Goal: Task Accomplishment & Management: Complete application form

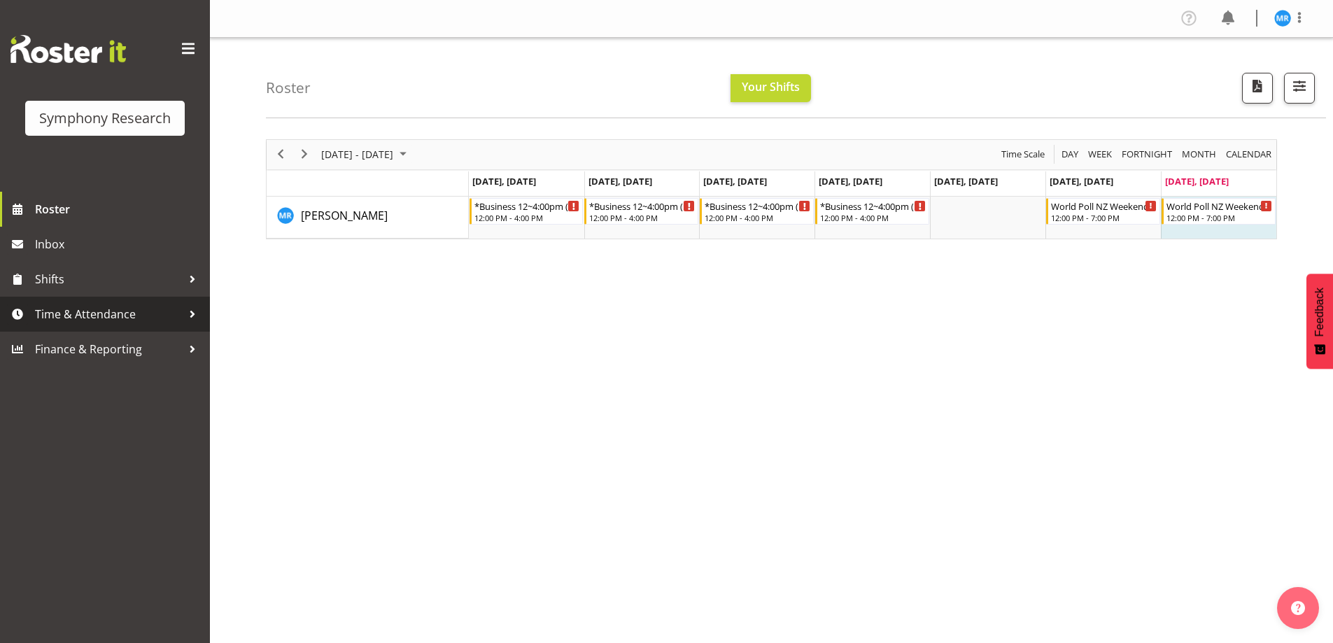
click at [96, 314] on span "Time & Attendance" at bounding box center [108, 314] width 147 height 21
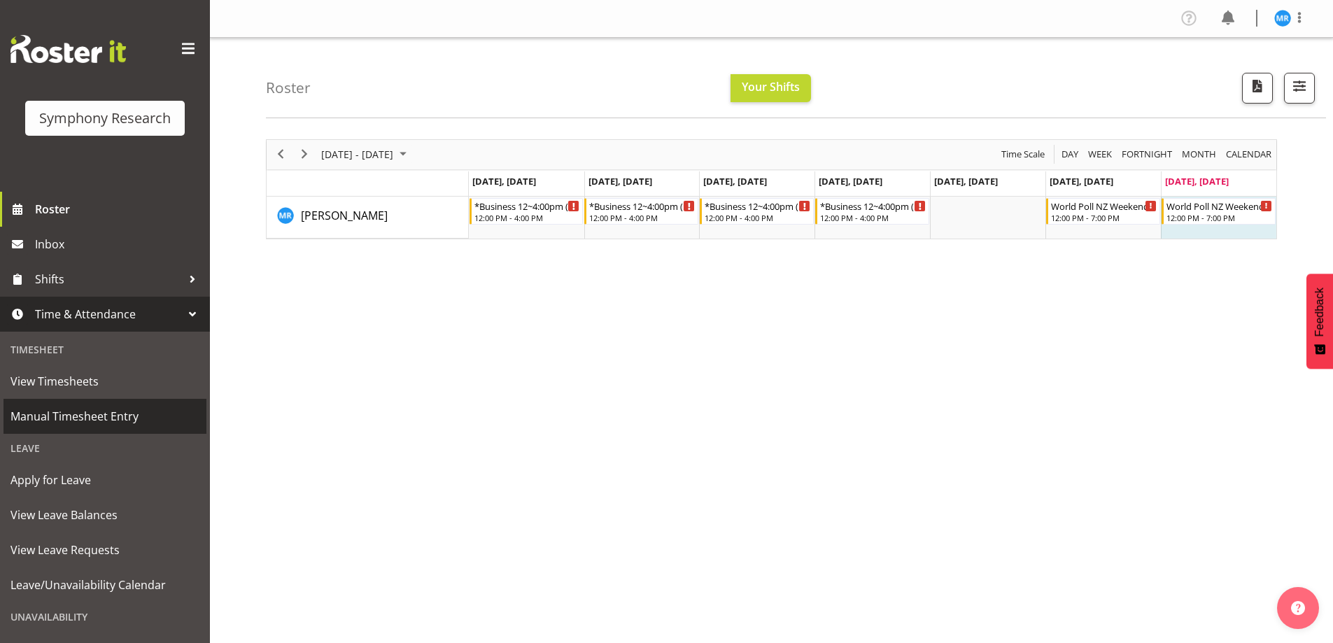
click at [65, 418] on span "Manual Timesheet Entry" at bounding box center [104, 416] width 189 height 21
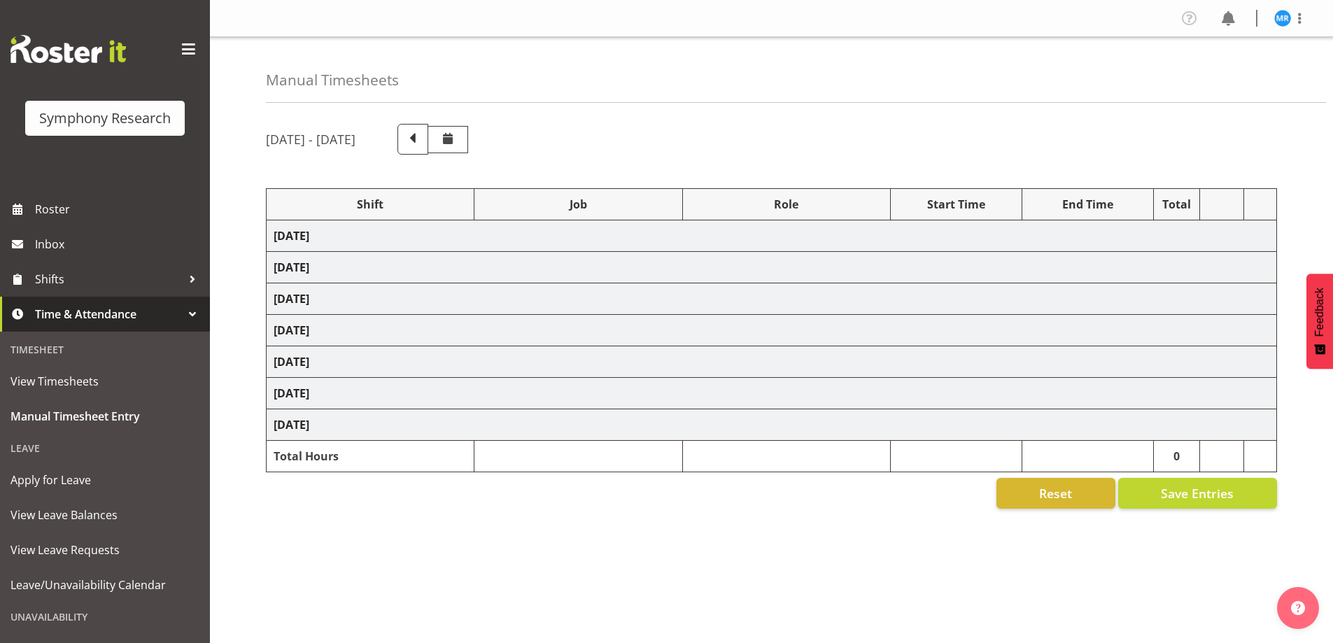
select select "81561"
select select "10587"
select select "81561"
select select "10587"
select select "47"
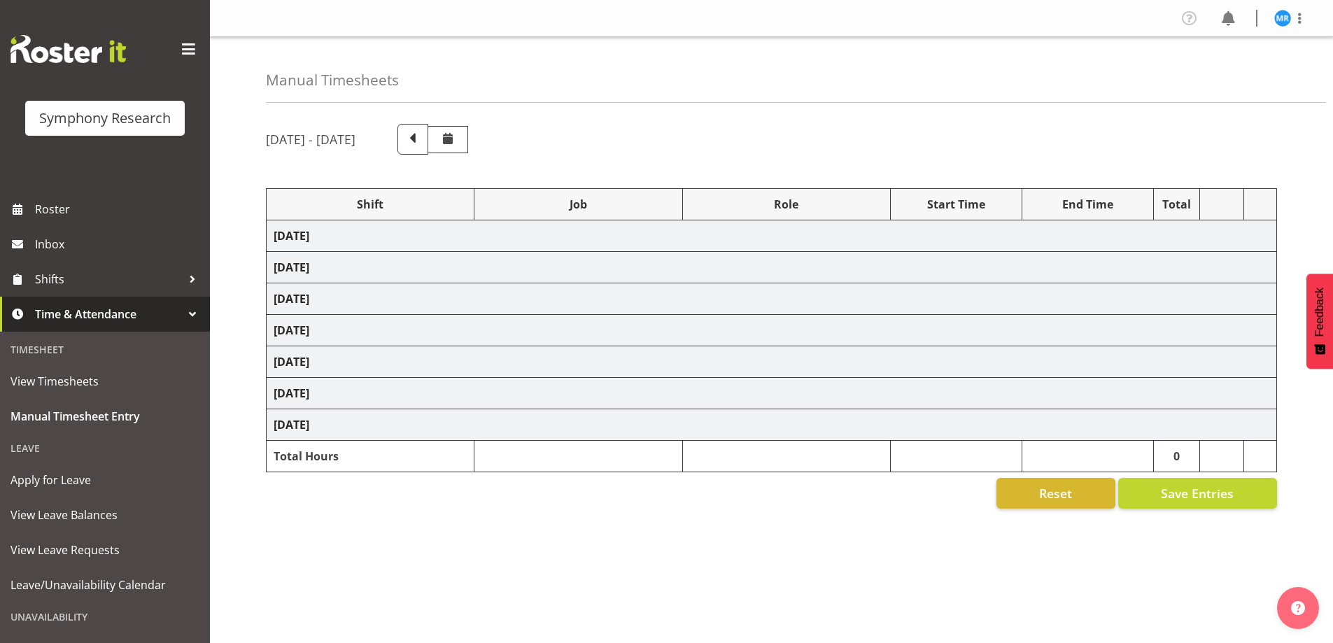
select select "81561"
select select "10587"
select select "81561"
select select "10587"
select select "47"
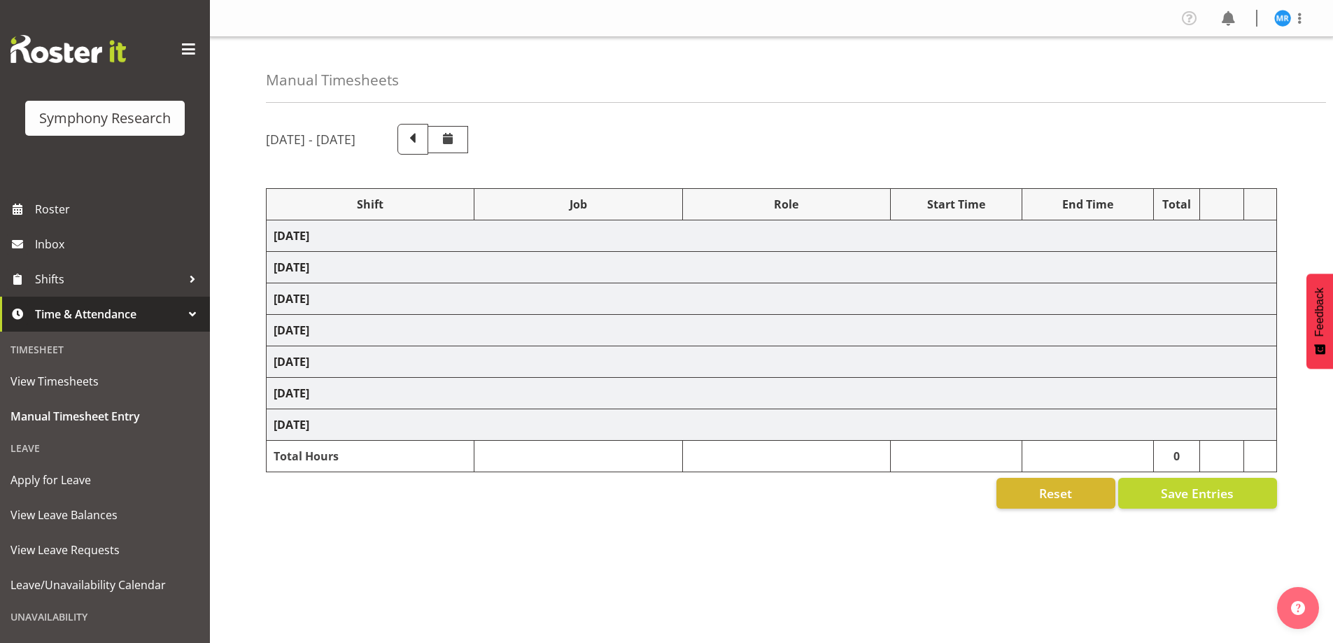
select select "81561"
select select "10587"
select select "81561"
select select "10587"
select select "47"
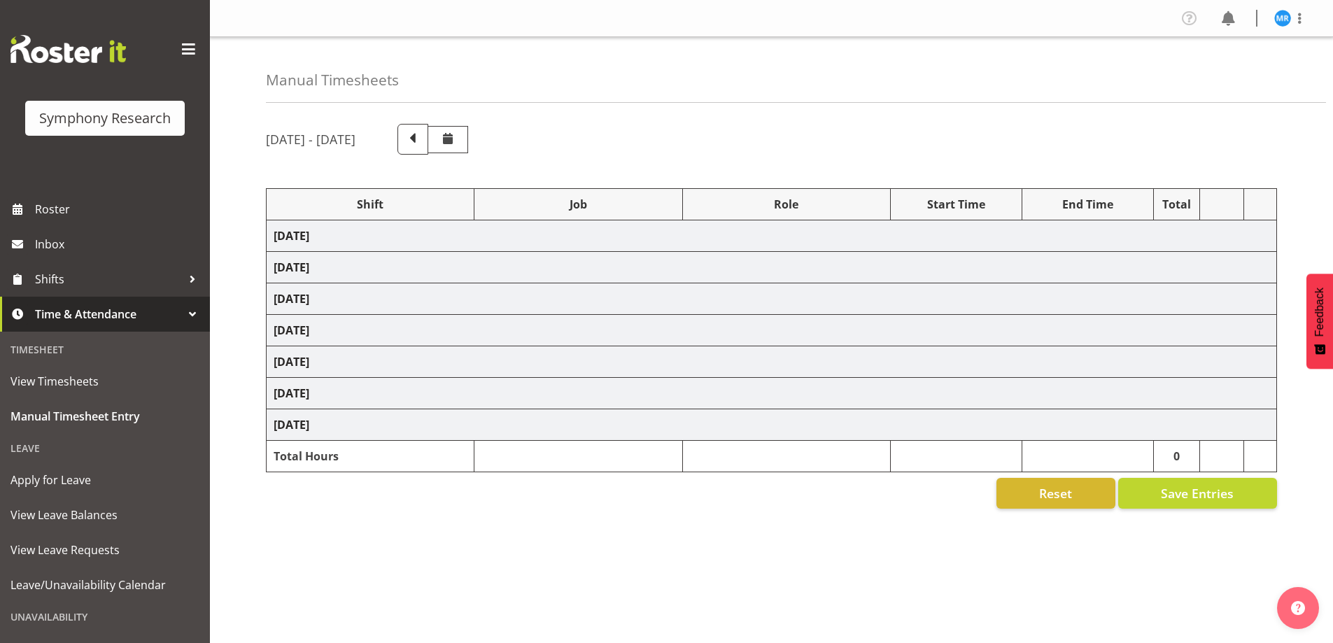
select select "81561"
select select "10587"
select select "47"
select select "81561"
select select "10587"
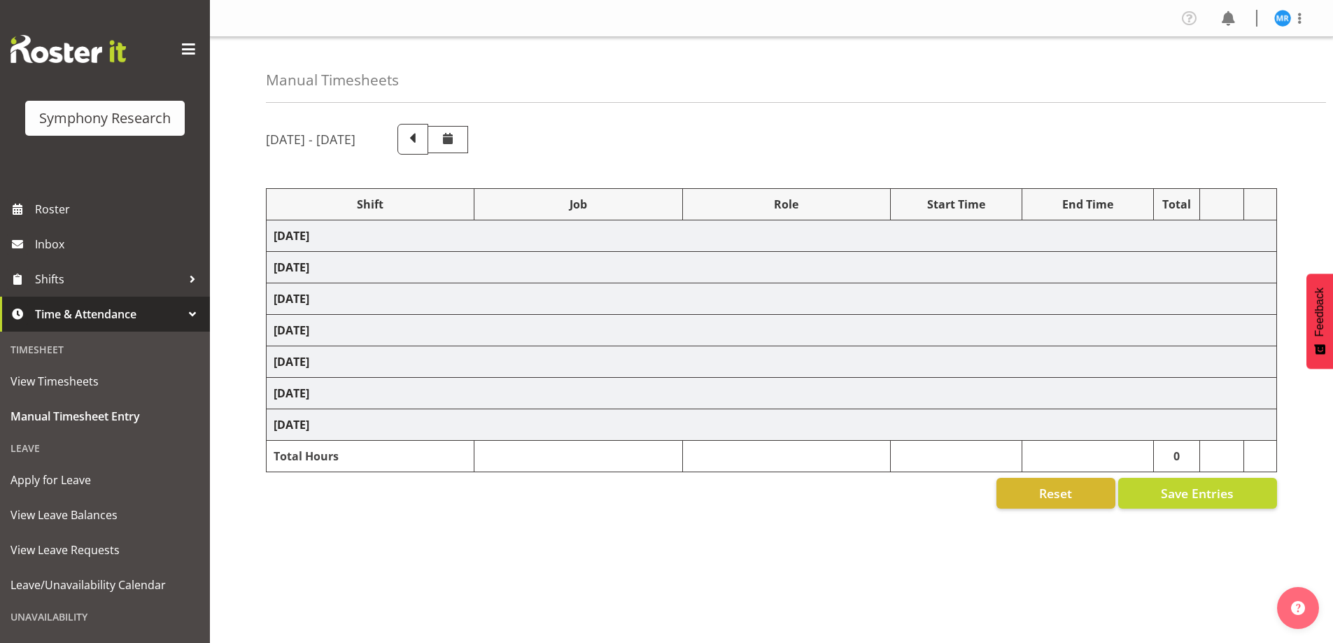
select select "47"
select select "81299"
select select "10587"
select select "81299"
select select "10587"
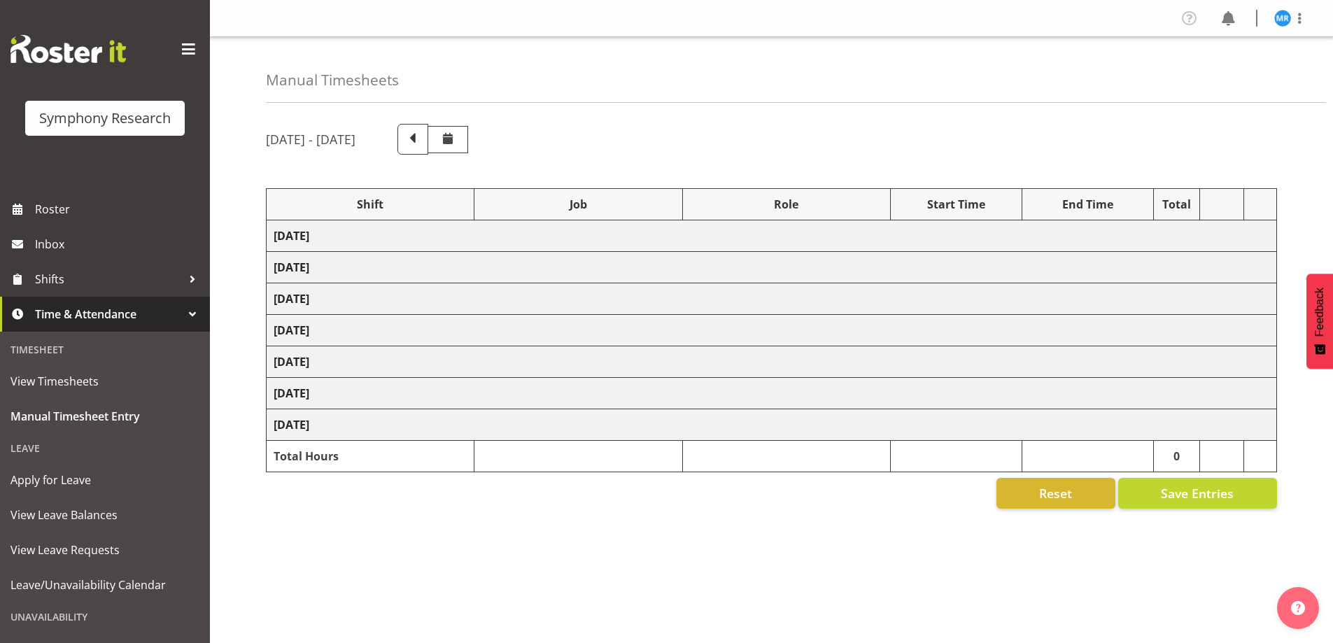
select select "47"
select select "81299"
select select "10587"
select select "47"
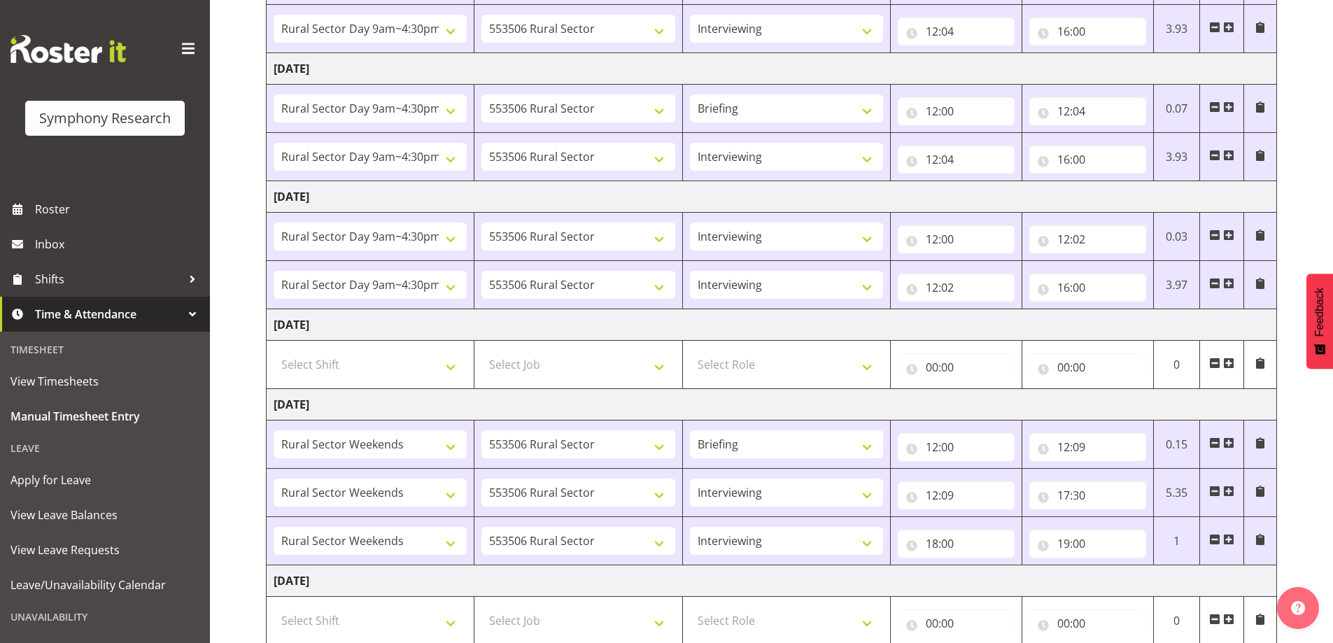
scroll to position [515, 0]
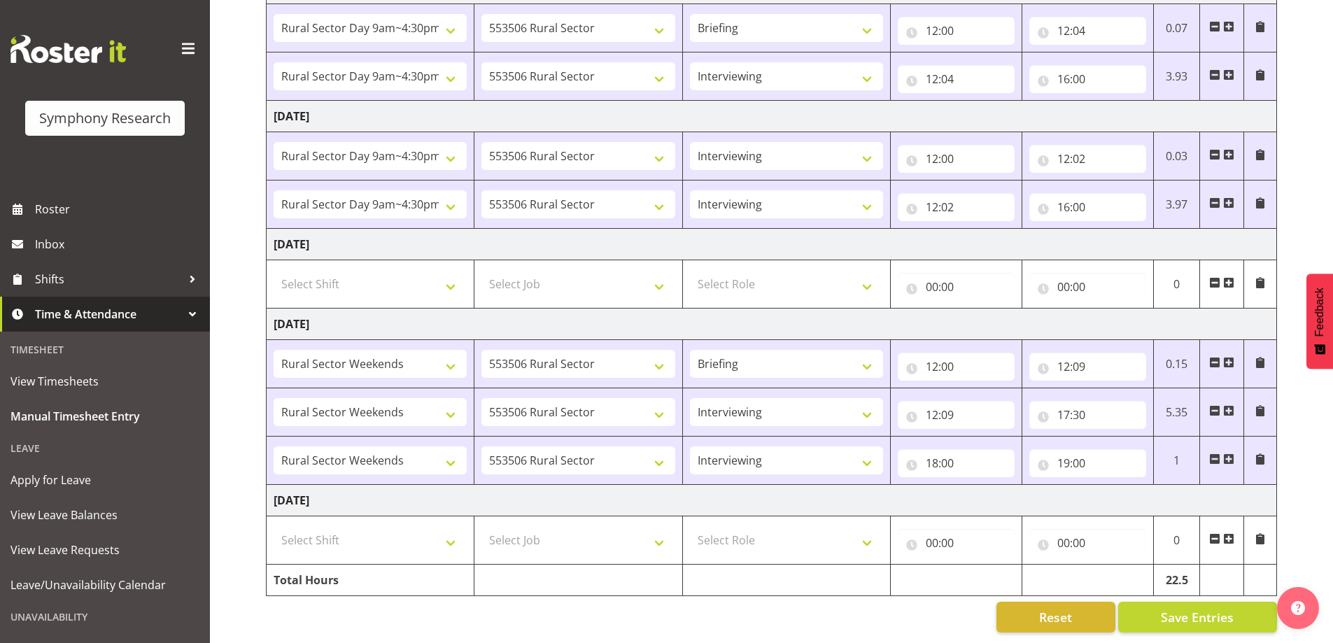
click at [1231, 533] on span at bounding box center [1228, 538] width 11 height 11
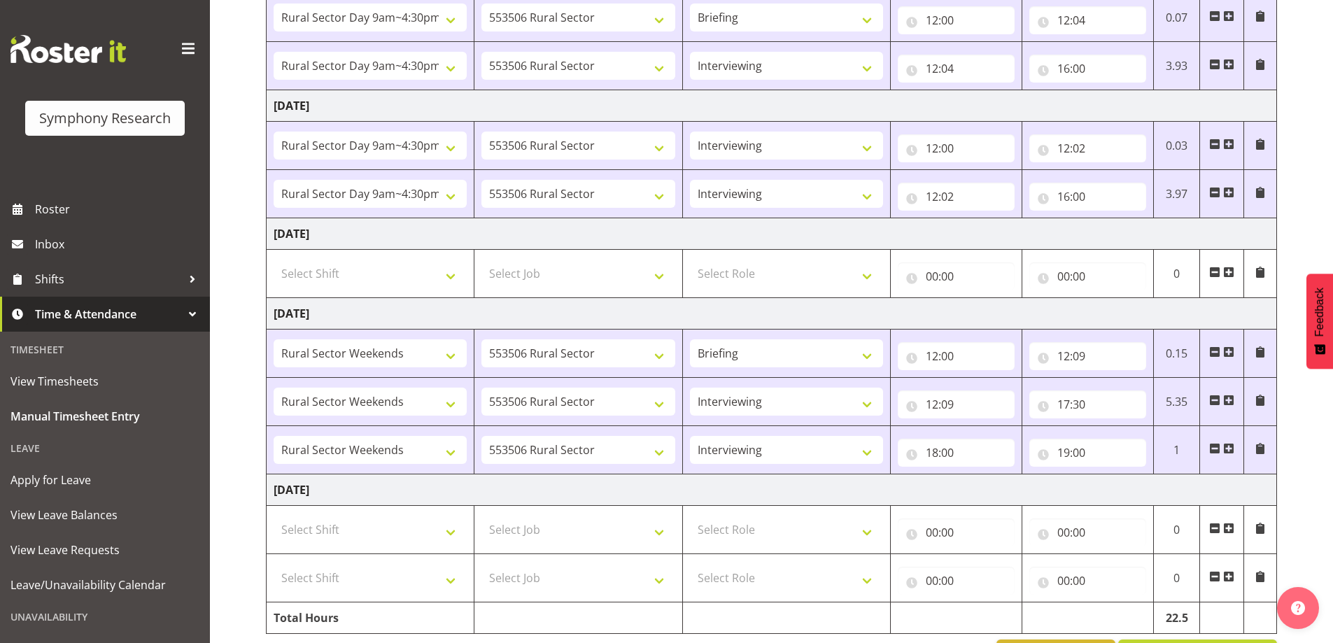
click at [1231, 530] on span at bounding box center [1228, 528] width 11 height 11
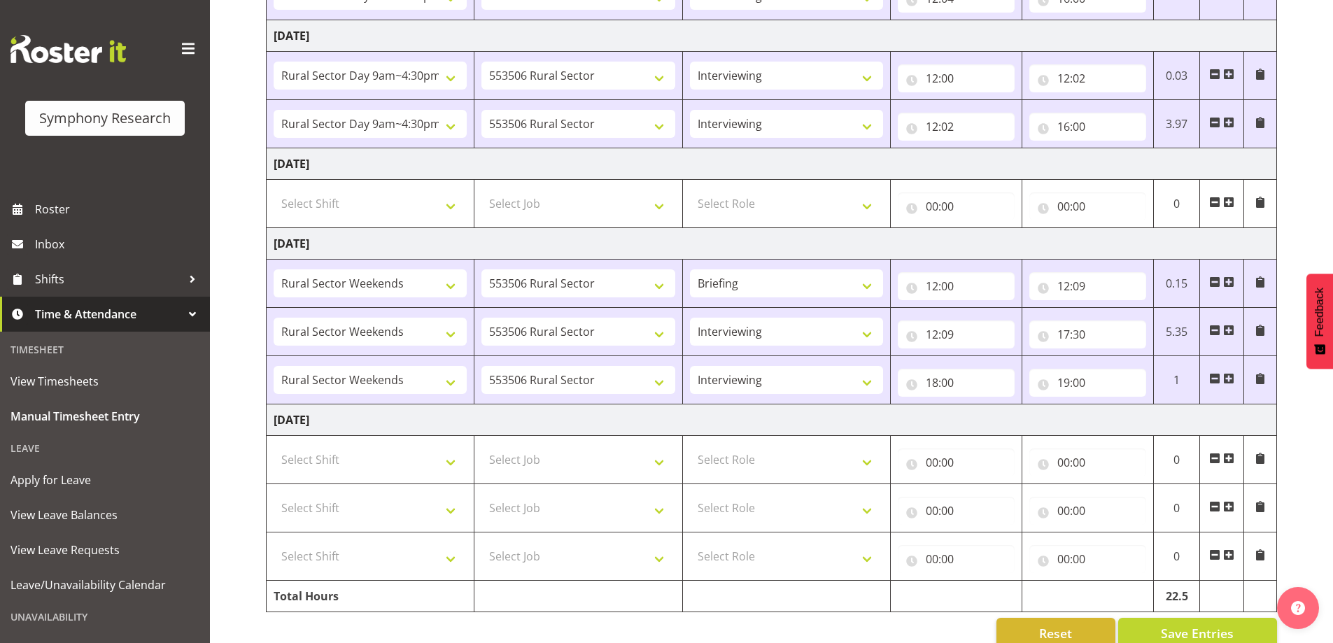
scroll to position [612, 0]
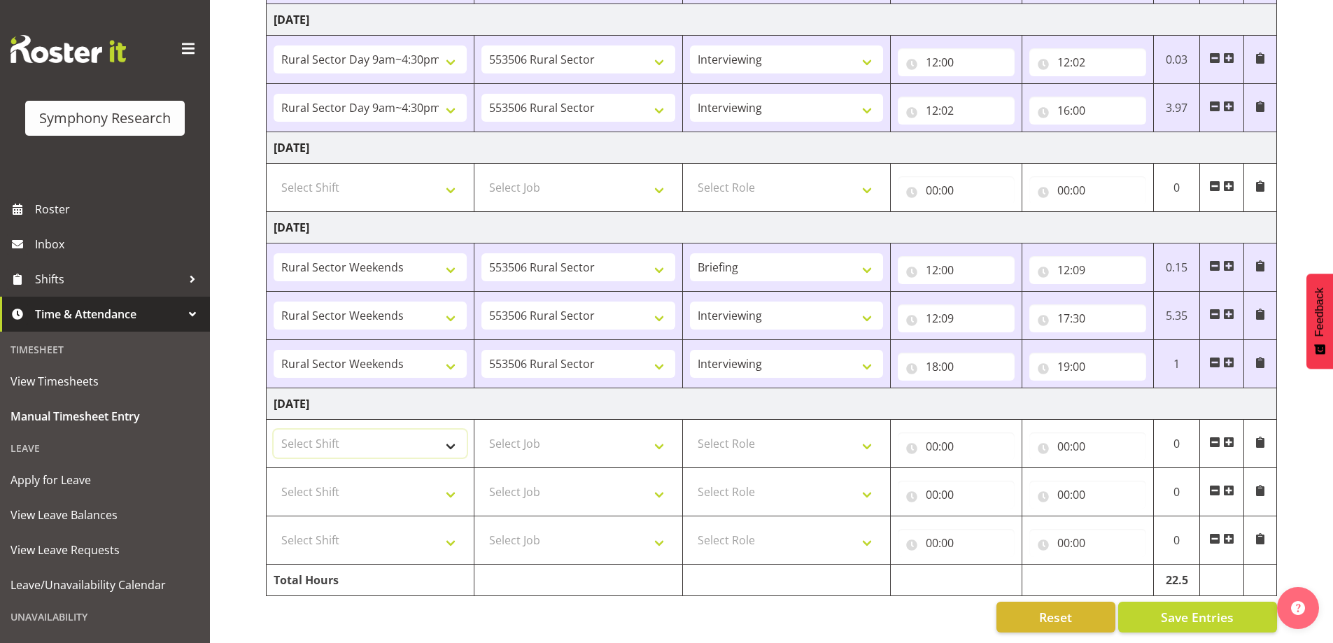
click at [446, 431] on select "Select Shift !!Weekend Residential (Roster IT Shift Label) *Business 9/10am ~ 4…" at bounding box center [370, 444] width 193 height 28
select select "81299"
click at [274, 430] on select "Select Shift !!Weekend Residential (Roster IT Shift Label) *Business 9/10am ~ 4…" at bounding box center [370, 444] width 193 height 28
click at [450, 480] on select "Select Shift !!Weekend Residential (Roster IT Shift Label) *Business 9/10am ~ 4…" at bounding box center [370, 492] width 193 height 28
select select "81299"
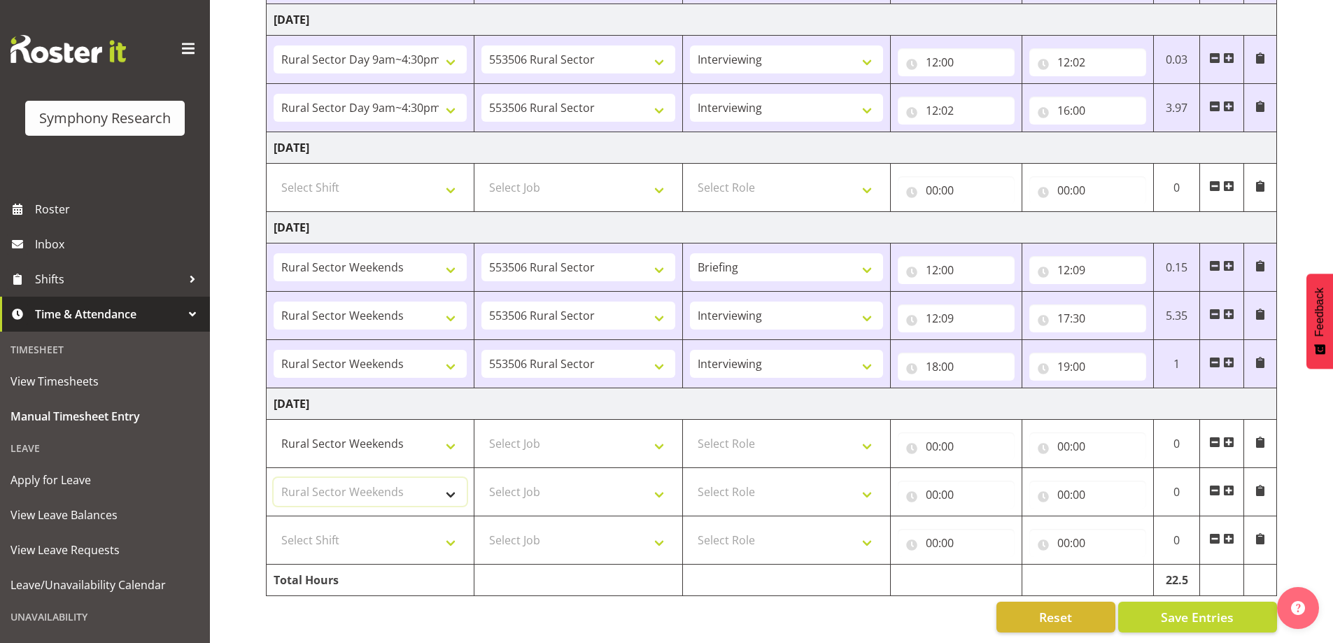
click at [274, 478] on select "Select Shift !!Weekend Residential (Roster IT Shift Label) *Business 9/10am ~ 4…" at bounding box center [370, 492] width 193 height 28
click at [455, 528] on select "Select Shift !!Weekend Residential (Roster IT Shift Label) *Business 9/10am ~ 4…" at bounding box center [370, 540] width 193 height 28
select select "81299"
click at [274, 526] on select "Select Shift !!Weekend Residential (Roster IT Shift Label) *Business 9/10am ~ 4…" at bounding box center [370, 540] width 193 height 28
click at [655, 430] on select "Select Job 550060 IF Admin 553492 World Poll Aus Wave 2 Main 2025 553493 World …" at bounding box center [577, 444] width 193 height 28
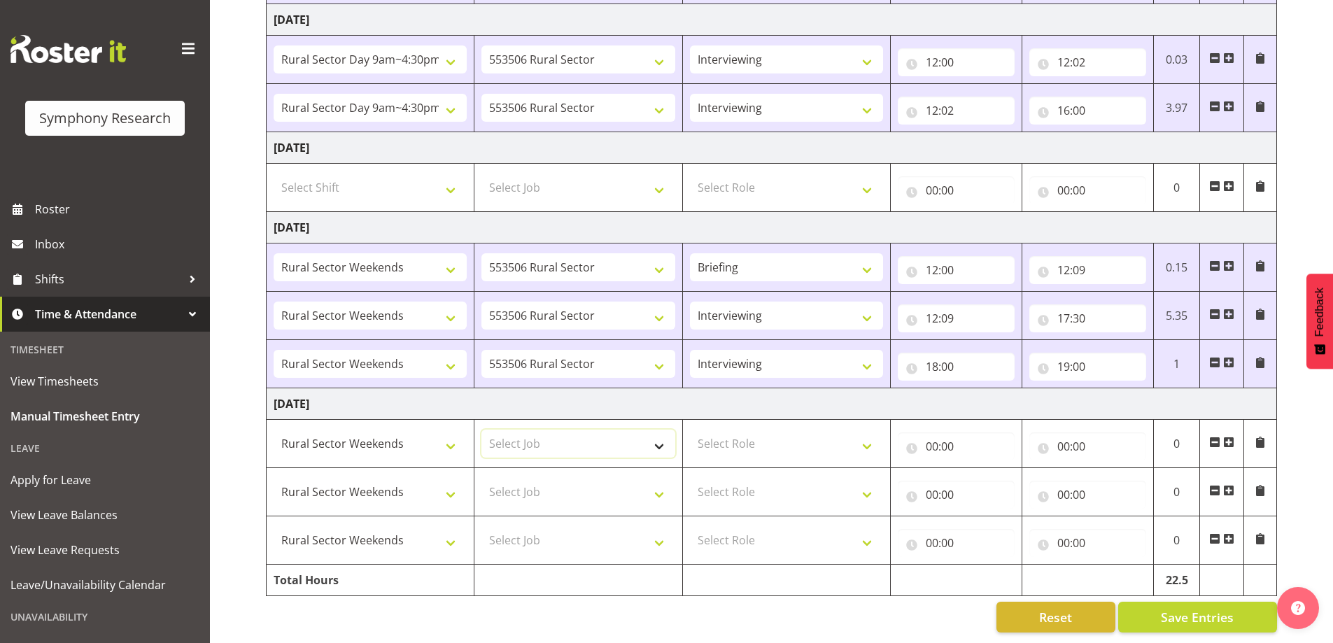
select select "10587"
click at [481, 430] on select "Select Job 550060 IF Admin 553492 World Poll Aus Wave 2 Main 2025 553493 World …" at bounding box center [577, 444] width 193 height 28
click at [661, 479] on select "Select Job 550060 IF Admin 553492 World Poll Aus Wave 2 Main 2025 553493 World …" at bounding box center [577, 492] width 193 height 28
select select "10587"
click at [481, 478] on select "Select Job 550060 IF Admin 553492 World Poll Aus Wave 2 Main 2025 553493 World …" at bounding box center [577, 492] width 193 height 28
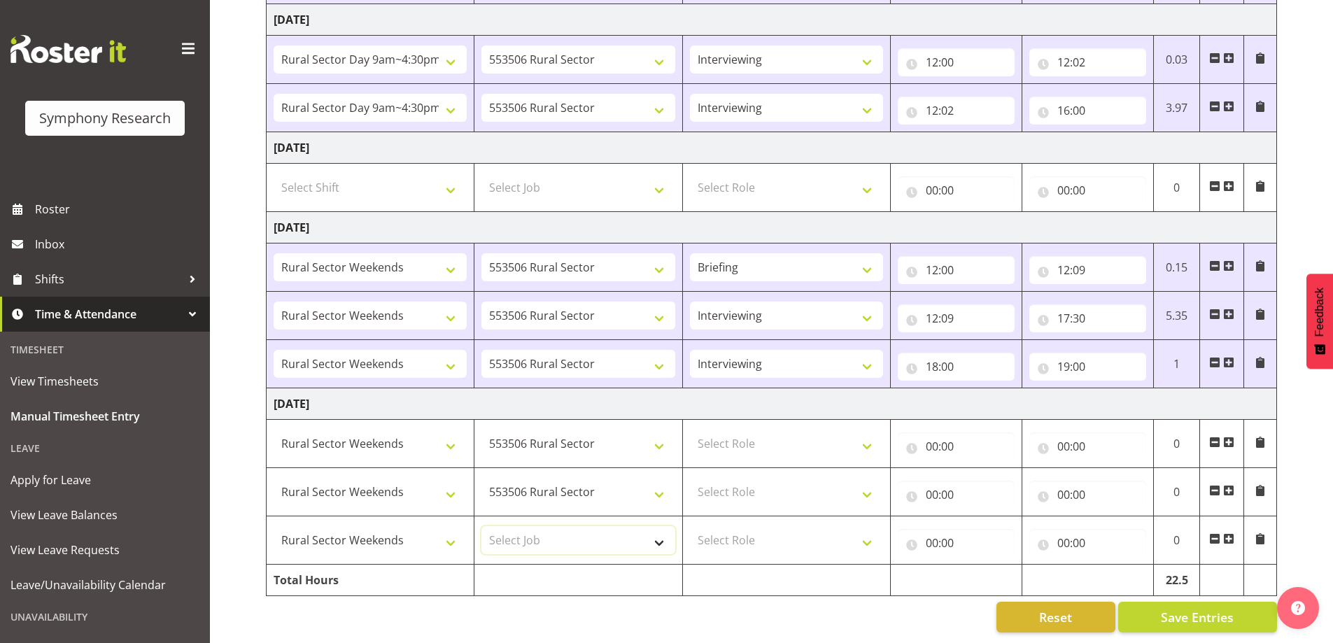
click at [659, 529] on select "Select Job 550060 IF Admin 553492 World Poll Aus Wave 2 Main 2025 553493 World …" at bounding box center [577, 540] width 193 height 28
select select "10587"
click at [481, 526] on select "Select Job 550060 IF Admin 553492 World Poll Aus Wave 2 Main 2025 553493 World …" at bounding box center [577, 540] width 193 height 28
click at [871, 431] on select "Select Role Briefing Interviewing" at bounding box center [786, 444] width 193 height 28
select select "297"
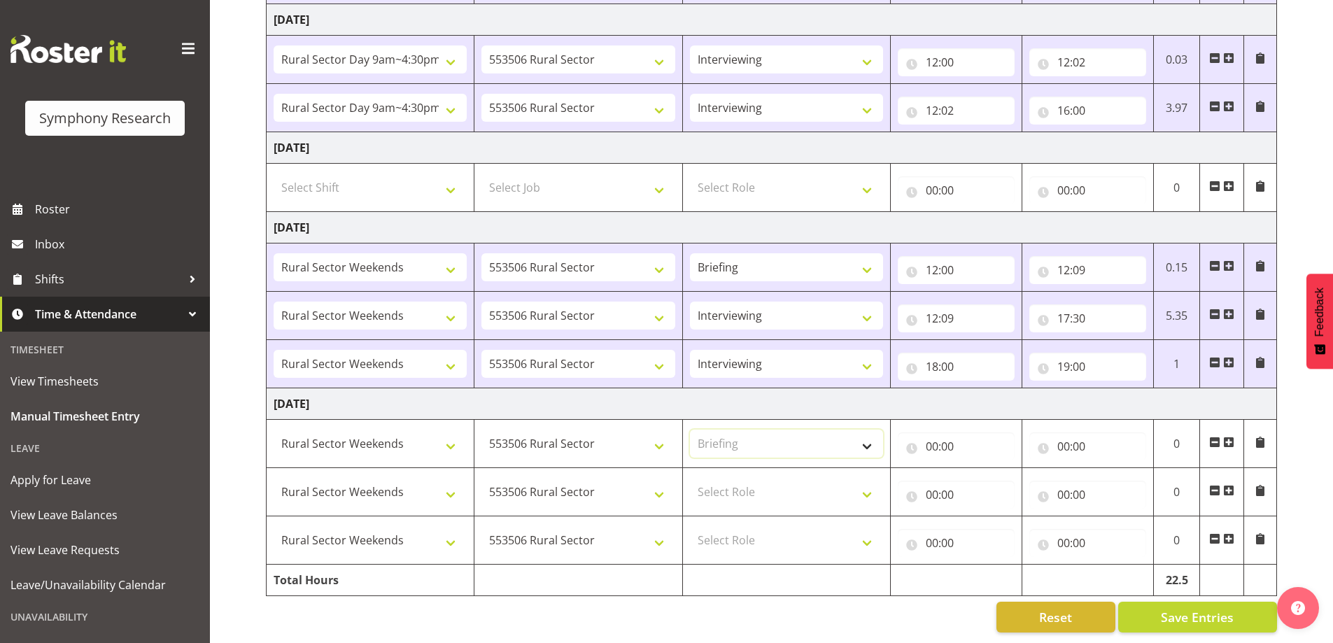
click at [690, 430] on select "Select Role Briefing Interviewing" at bounding box center [786, 444] width 193 height 28
click at [859, 485] on select "Select Role Briefing Interviewing" at bounding box center [786, 492] width 193 height 28
select select "47"
click at [690, 478] on select "Select Role Briefing Interviewing" at bounding box center [786, 492] width 193 height 28
click at [865, 526] on select "Select Role Briefing Interviewing" at bounding box center [786, 540] width 193 height 28
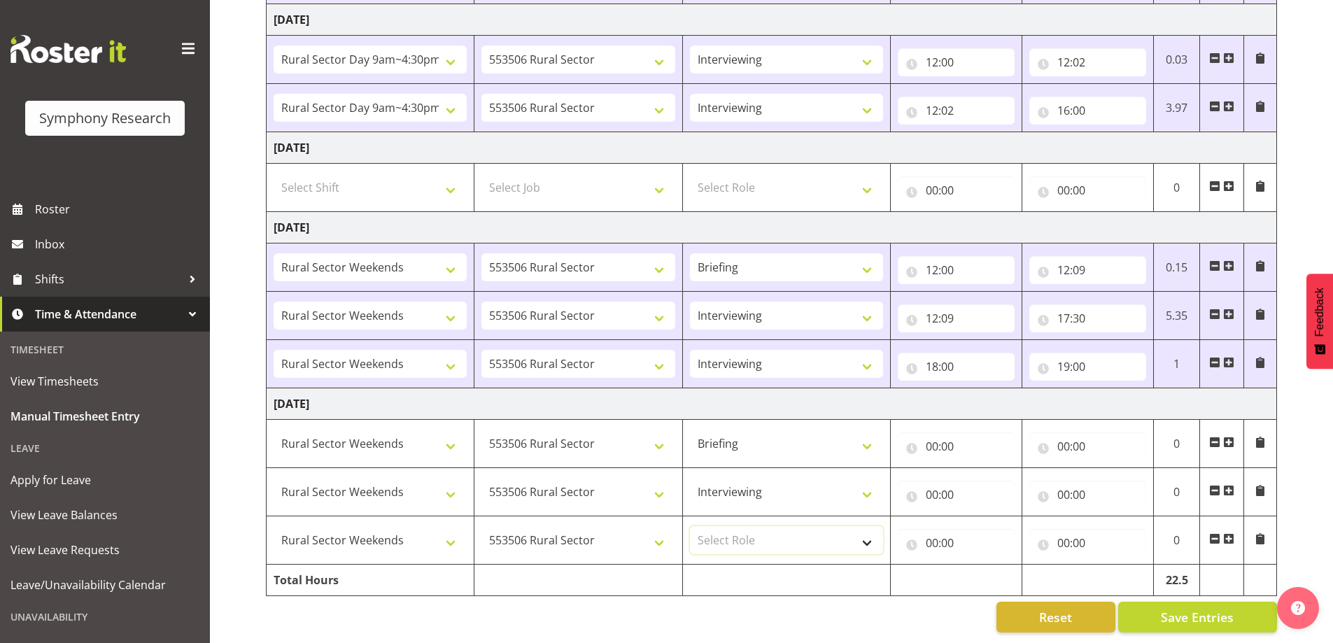
select select "47"
click at [690, 526] on select "Select Role Briefing Interviewing" at bounding box center [786, 540] width 193 height 28
click at [939, 440] on input "00:00" at bounding box center [956, 446] width 117 height 28
click at [992, 470] on select "00 01 02 03 04 05 06 07 08 09 10 11 12 13 14 15 16 17 18 19 20 21 22 23" at bounding box center [993, 483] width 31 height 28
select select "12"
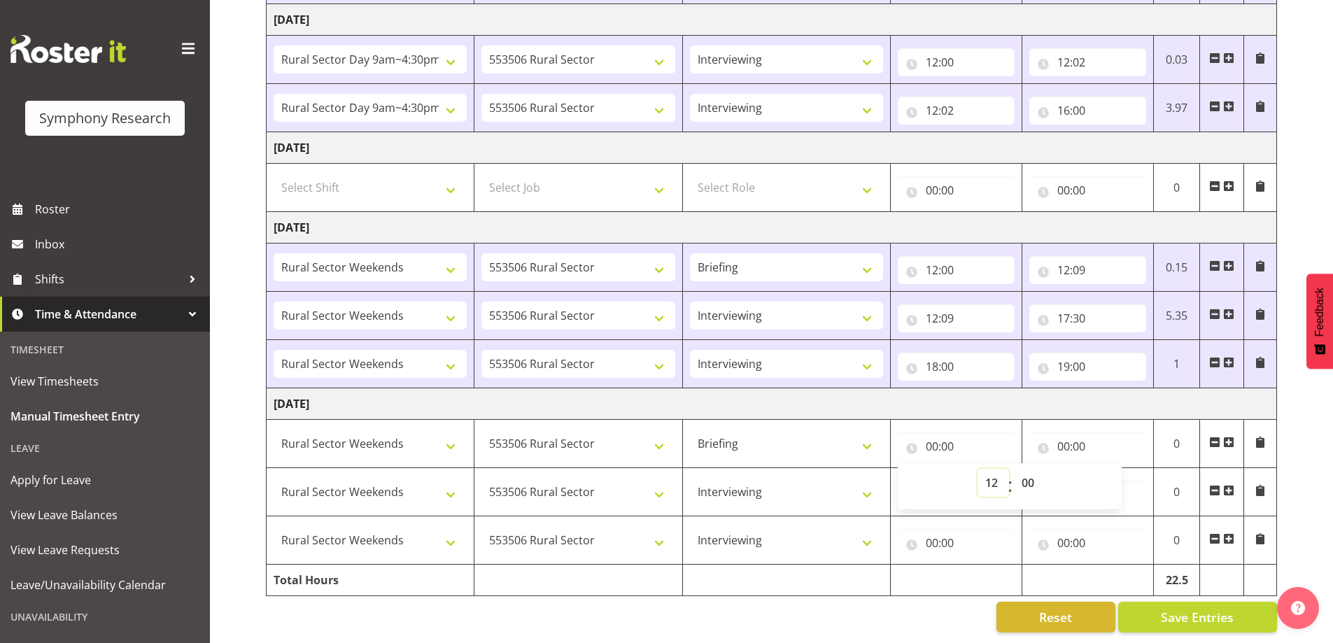
click at [978, 469] on select "00 01 02 03 04 05 06 07 08 09 10 11 12 13 14 15 16 17 18 19 20 21 22 23" at bounding box center [993, 483] width 31 height 28
type input "12:00"
click at [1103, 395] on td "Sunday 21st September 2025" at bounding box center [772, 403] width 1010 height 31
click at [1062, 435] on input "00:00" at bounding box center [1087, 446] width 117 height 28
click at [1115, 470] on select "00 01 02 03 04 05 06 07 08 09 10 11 12 13 14 15 16 17 18 19 20 21 22 23" at bounding box center [1124, 483] width 31 height 28
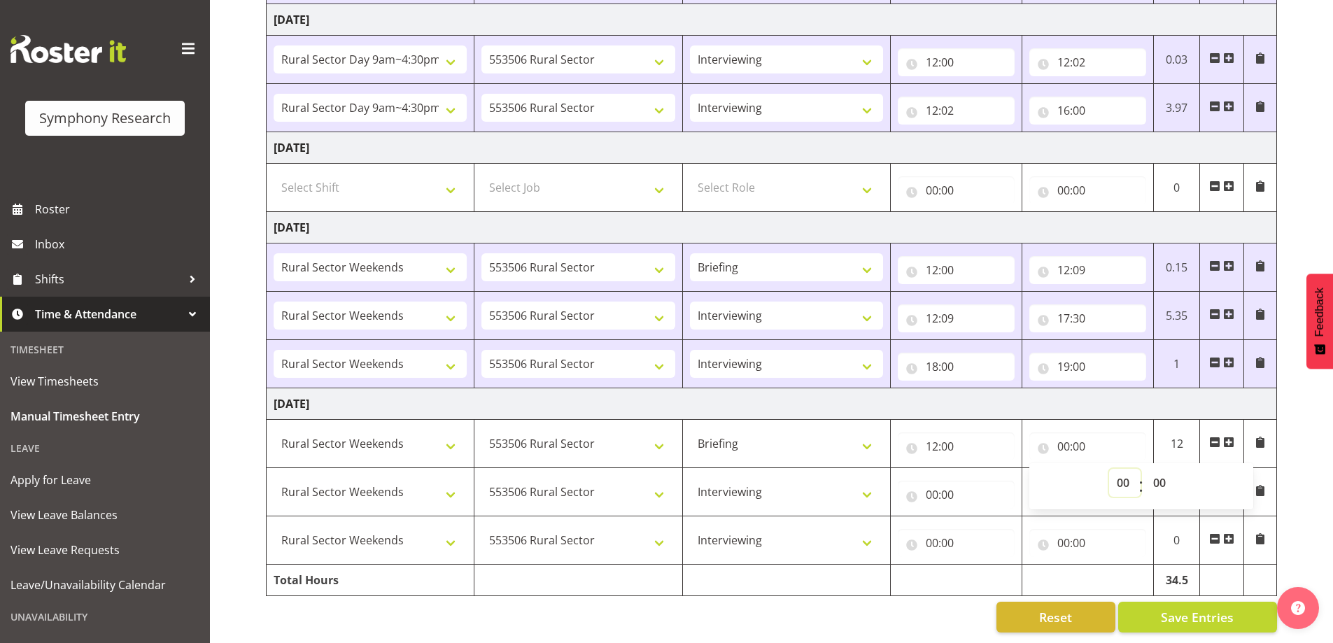
select select "12"
click at [1109, 469] on select "00 01 02 03 04 05 06 07 08 09 10 11 12 13 14 15 16 17 18 19 20 21 22 23" at bounding box center [1124, 483] width 31 height 28
type input "12:00"
click at [1228, 393] on td "Sunday 21st September 2025" at bounding box center [772, 403] width 1010 height 31
click at [1081, 437] on input "12:00" at bounding box center [1087, 446] width 117 height 28
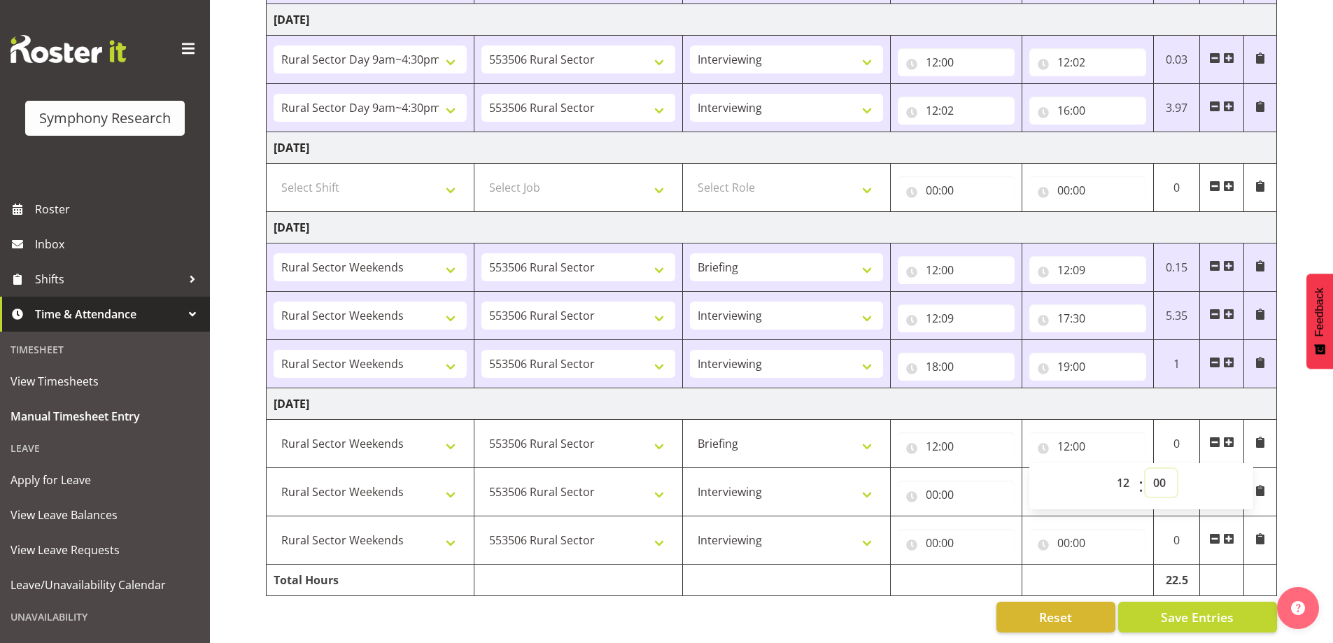
click at [1159, 472] on select "00 01 02 03 04 05 06 07 08 09 10 11 12 13 14 15 16 17 18 19 20 21 22 23 24 25 2…" at bounding box center [1161, 483] width 31 height 28
select select "5"
click at [1146, 469] on select "00 01 02 03 04 05 06 07 08 09 10 11 12 13 14 15 16 17 18 19 20 21 22 23 24 25 2…" at bounding box center [1161, 483] width 31 height 28
type input "12:05"
click at [1313, 428] on div "September 15th - September 21st 2025 Shift Job Role Start Time End Time Total M…" at bounding box center [799, 78] width 1067 height 1130
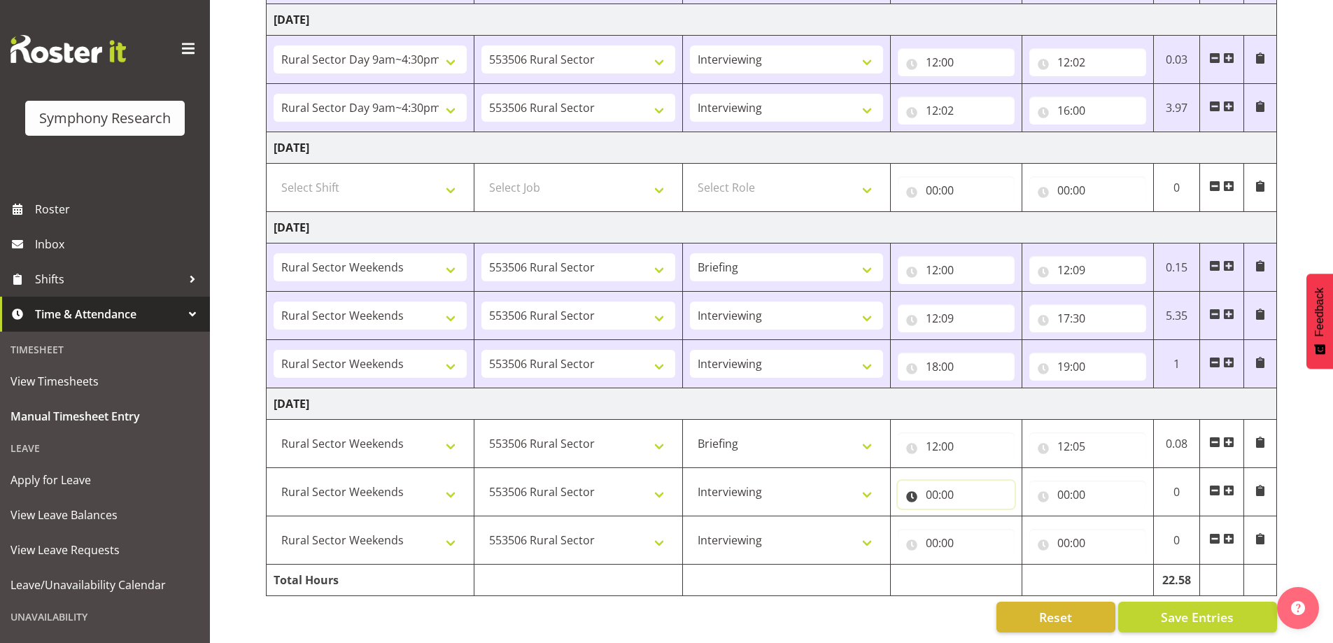
click at [945, 486] on input "00:00" at bounding box center [956, 495] width 117 height 28
click at [987, 521] on select "00 01 02 03 04 05 06 07 08 09 10 11 12 13 14 15 16 17 18 19 20 21 22 23" at bounding box center [993, 531] width 31 height 28
select select "12"
click at [978, 517] on select "00 01 02 03 04 05 06 07 08 09 10 11 12 13 14 15 16 17 18 19 20 21 22 23" at bounding box center [993, 531] width 31 height 28
type input "12:00"
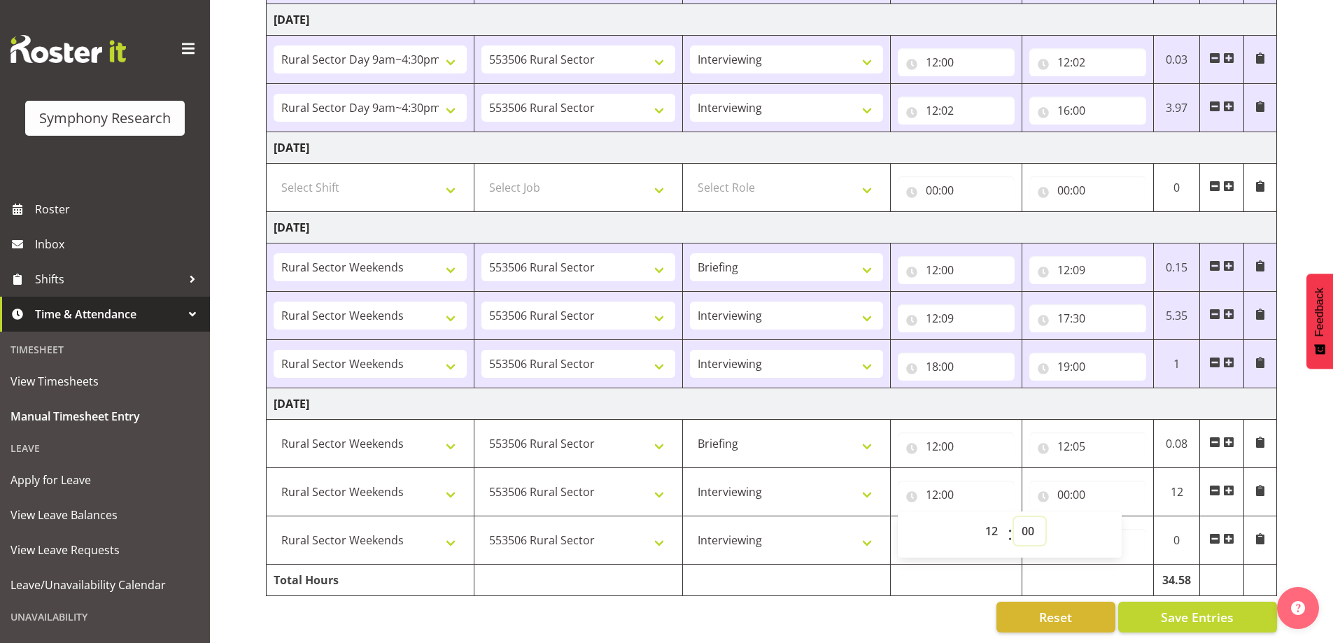
click at [1034, 519] on select "00 01 02 03 04 05 06 07 08 09 10 11 12 13 14 15 16 17 18 19 20 21 22 23 24 25 2…" at bounding box center [1029, 531] width 31 height 28
select select "5"
click at [1014, 517] on select "00 01 02 03 04 05 06 07 08 09 10 11 12 13 14 15 16 17 18 19 20 21 22 23 24 25 2…" at bounding box center [1029, 531] width 31 height 28
type input "12:05"
click at [1308, 435] on div "September 15th - September 21st 2025 Shift Job Role Start Time End Time Total M…" at bounding box center [799, 78] width 1067 height 1130
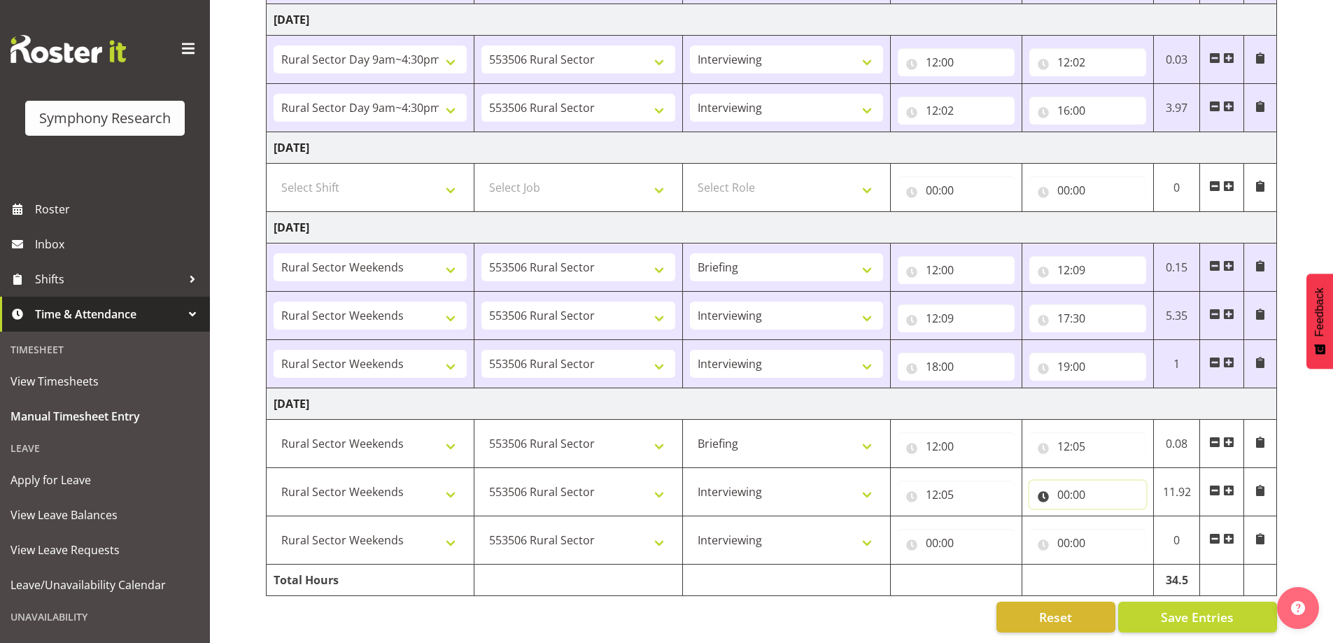
click at [1066, 488] on input "00:00" at bounding box center [1087, 495] width 117 height 28
click at [1121, 523] on select "00 01 02 03 04 05 06 07 08 09 10 11 12 13 14 15 16 17 18 19 20 21 22 23" at bounding box center [1124, 531] width 31 height 28
select select "17"
click at [1109, 517] on select "00 01 02 03 04 05 06 07 08 09 10 11 12 13 14 15 16 17 18 19 20 21 22 23" at bounding box center [1124, 531] width 31 height 28
type input "17:00"
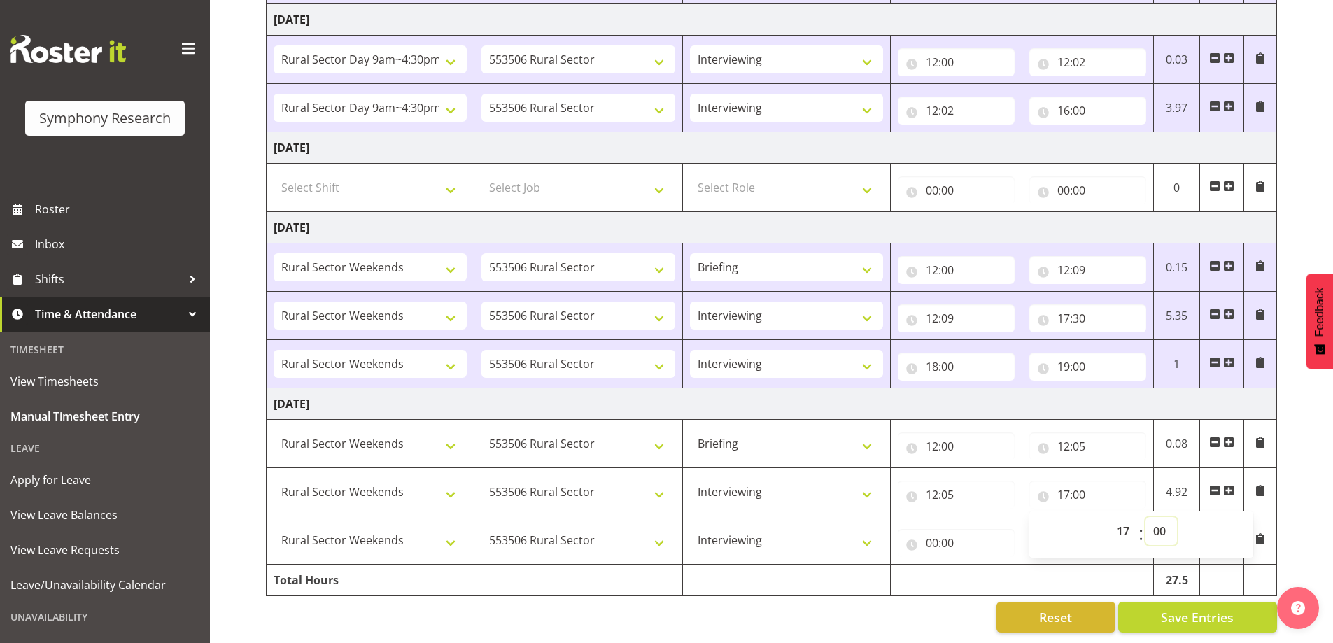
click at [1165, 521] on select "00 01 02 03 04 05 06 07 08 09 10 11 12 13 14 15 16 17 18 19 20 21 22 23 24 25 2…" at bounding box center [1161, 531] width 31 height 28
select select "30"
click at [1146, 517] on select "00 01 02 03 04 05 06 07 08 09 10 11 12 13 14 15 16 17 18 19 20 21 22 23 24 25 2…" at bounding box center [1161, 531] width 31 height 28
type input "17:30"
click at [1305, 460] on div "September 15th - September 21st 2025 Shift Job Role Start Time End Time Total M…" at bounding box center [799, 78] width 1067 height 1130
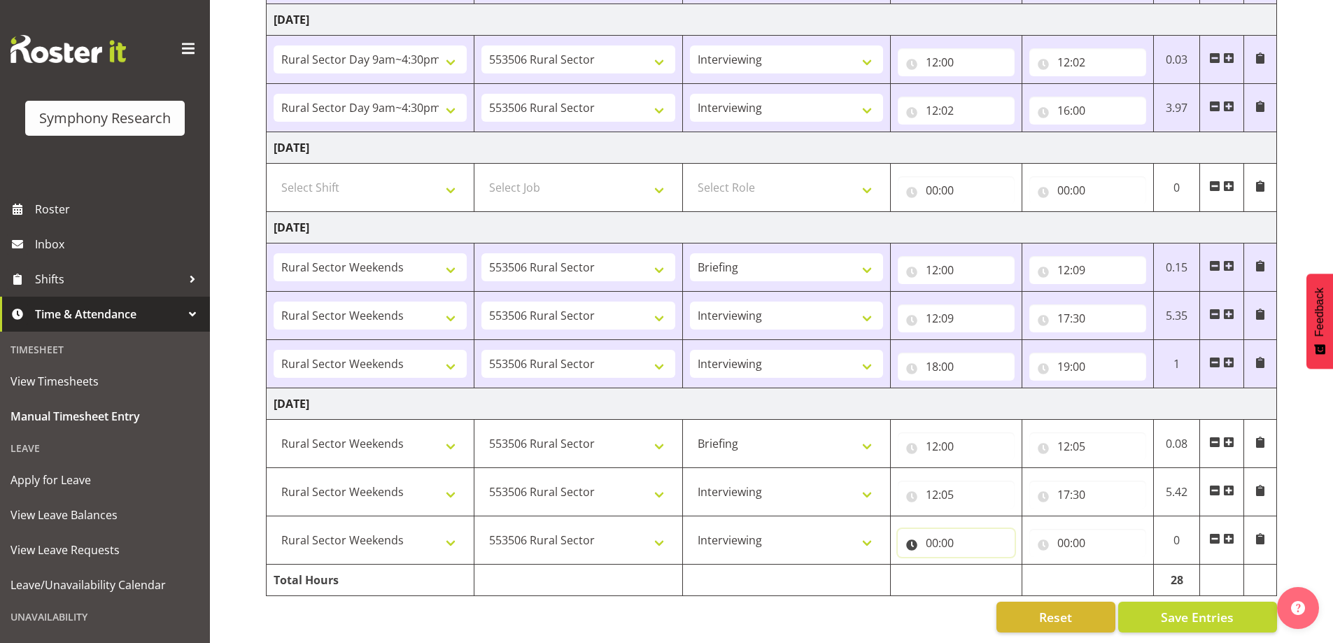
click at [925, 539] on input "00:00" at bounding box center [956, 543] width 117 height 28
click at [997, 569] on select "00 01 02 03 04 05 06 07 08 09 10 11 12 13 14 15 16 17 18 19 20 21 22 23" at bounding box center [993, 579] width 31 height 28
select select "18"
click at [978, 565] on select "00 01 02 03 04 05 06 07 08 09 10 11 12 13 14 15 16 17 18 19 20 21 22 23" at bounding box center [993, 579] width 31 height 28
type input "18:00"
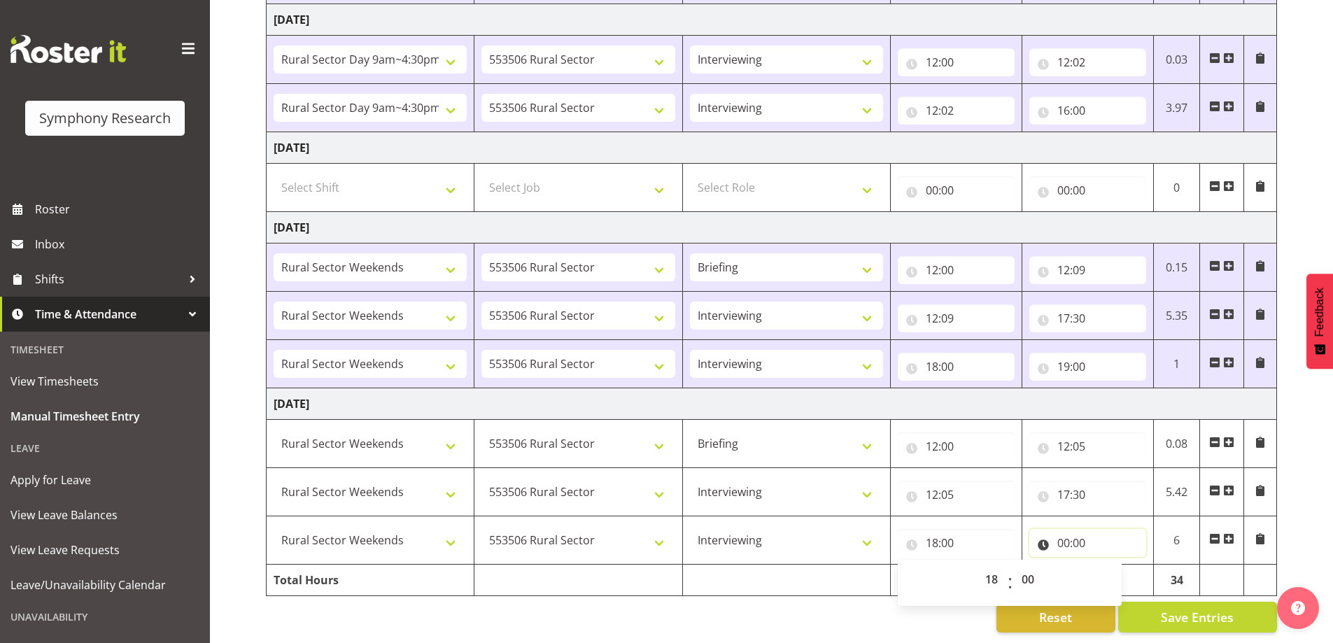
click at [1136, 529] on input "00:00" at bounding box center [1087, 543] width 117 height 28
click at [1059, 536] on input "00:00" at bounding box center [1087, 543] width 117 height 28
click at [1058, 536] on input "00:00" at bounding box center [1087, 543] width 117 height 28
click at [1111, 567] on select "00 01 02 03 04 05 06 07 08 09 10 11 12 13 14 15 16 17 18 19 20 21 22 23" at bounding box center [1124, 579] width 31 height 28
select select "19"
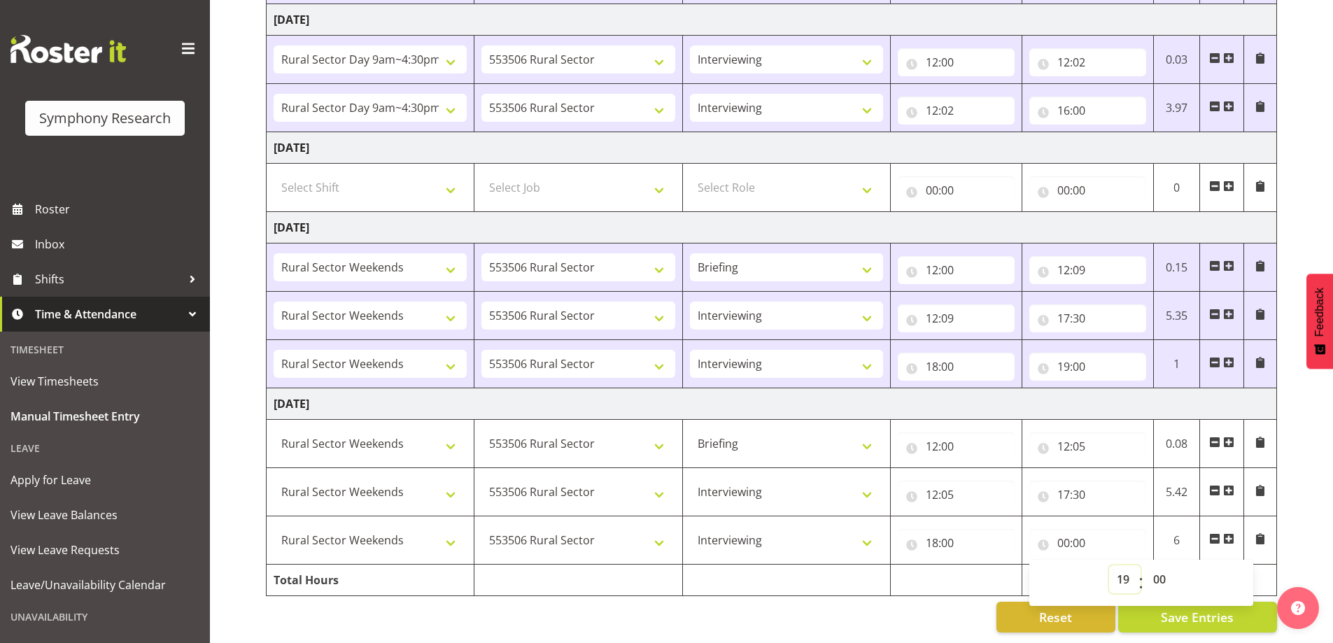
click at [1109, 565] on select "00 01 02 03 04 05 06 07 08 09 10 11 12 13 14 15 16 17 18 19 20 21 22 23" at bounding box center [1124, 579] width 31 height 28
type input "19:00"
click at [1321, 487] on div "September 15th - September 21st 2025 Shift Job Role Start Time End Time Total M…" at bounding box center [799, 78] width 1067 height 1130
click at [1189, 611] on span "Save Entries" at bounding box center [1197, 617] width 73 height 18
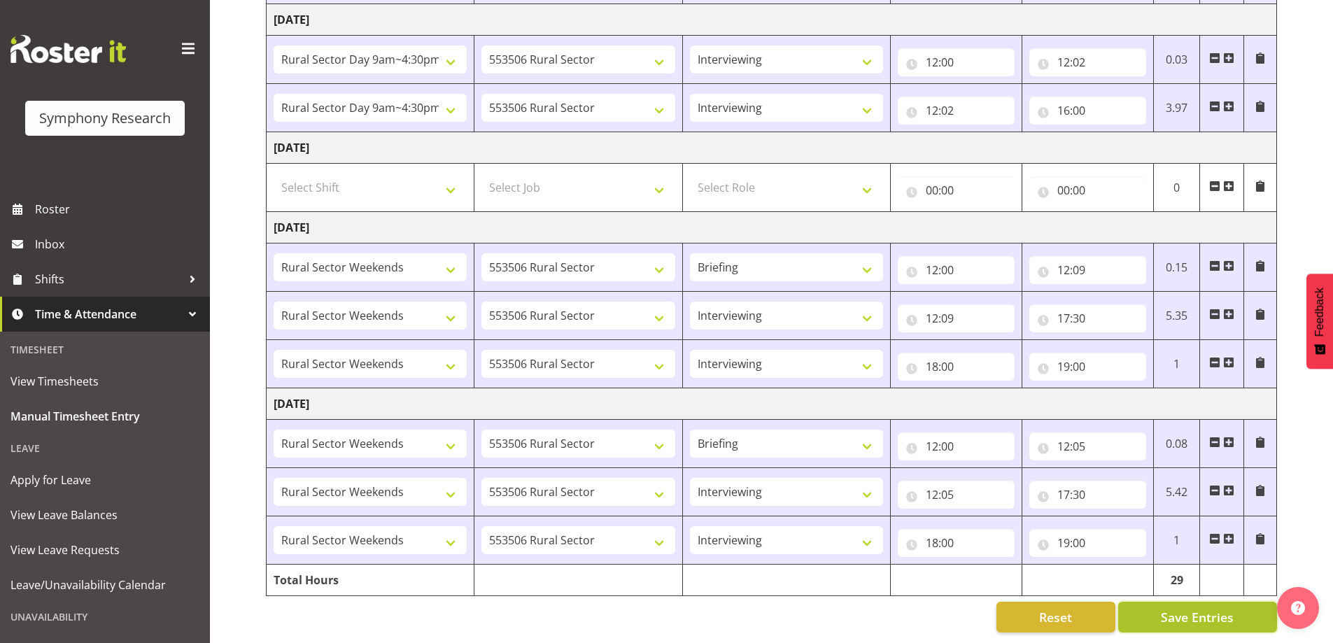
click at [1209, 608] on span "Save Entries" at bounding box center [1197, 617] width 73 height 18
click at [1190, 608] on span "Save Entries" at bounding box center [1197, 617] width 73 height 18
click at [1192, 608] on span "Save Entries" at bounding box center [1197, 617] width 73 height 18
click at [1087, 439] on input "12:05" at bounding box center [1087, 446] width 117 height 28
click at [1164, 475] on select "00 01 02 03 04 05 06 07 08 09 10 11 12 13 14 15 16 17 18 19 20 21 22 23 24 25 2…" at bounding box center [1161, 483] width 31 height 28
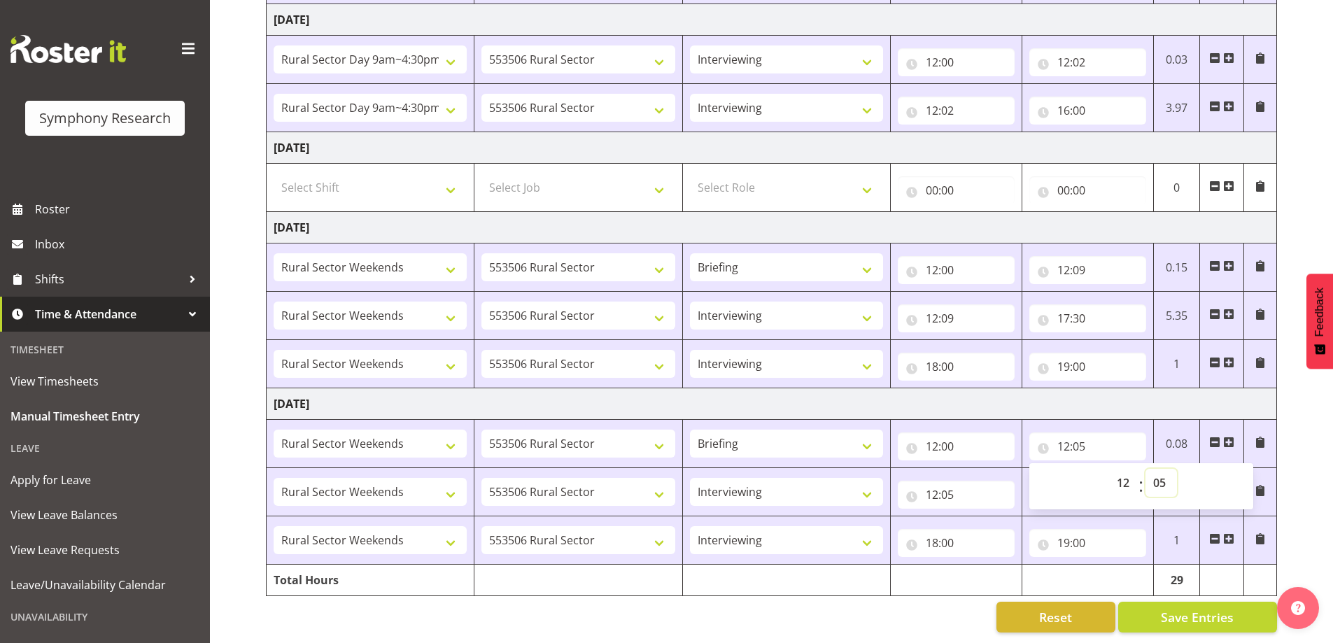
select select "6"
click at [1146, 469] on select "00 01 02 03 04 05 06 07 08 09 10 11 12 13 14 15 16 17 18 19 20 21 22 23 24 25 2…" at bounding box center [1161, 483] width 31 height 28
type input "12:06"
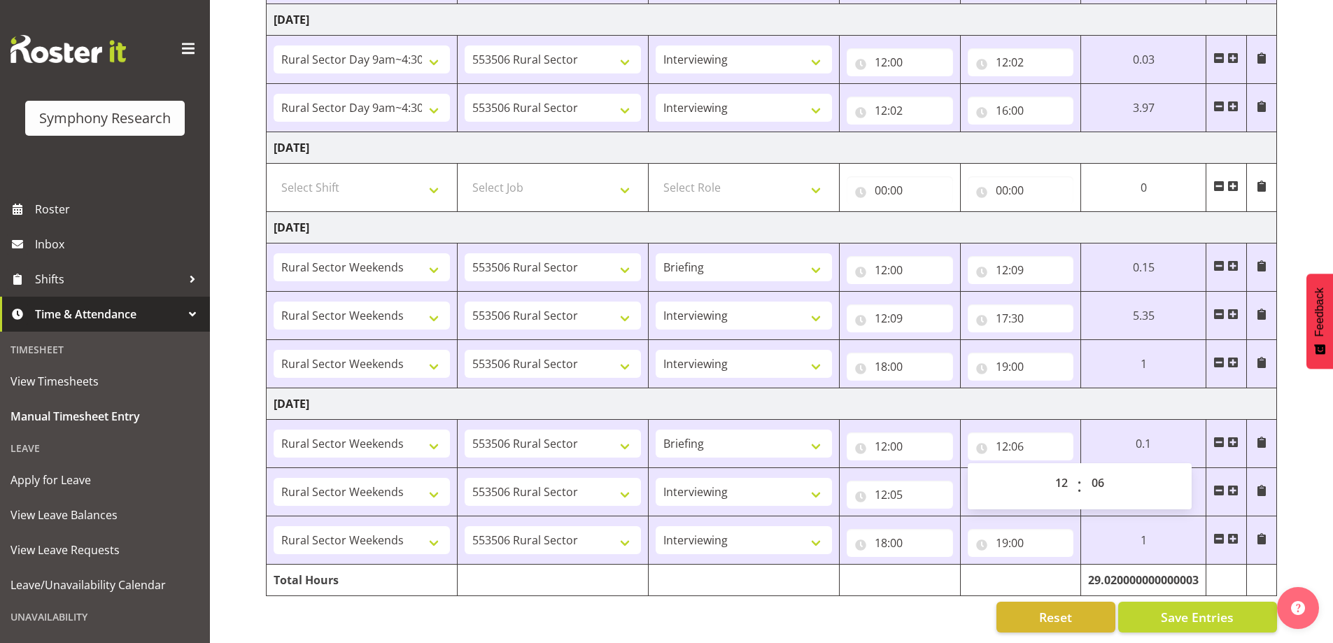
click at [1301, 449] on div "September 15th - September 21st 2025 Shift Job Role Start Time End Time Total M…" at bounding box center [799, 78] width 1067 height 1130
click at [901, 484] on input "12:05" at bounding box center [900, 495] width 106 height 28
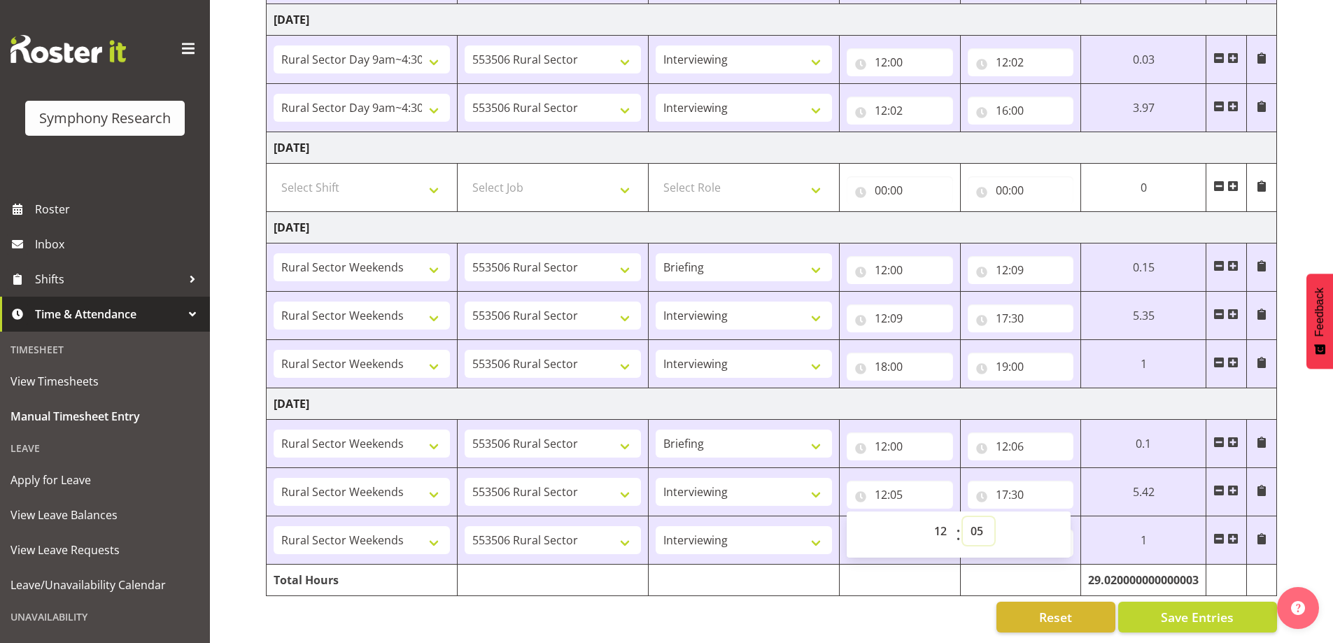
click at [985, 517] on select "00 01 02 03 04 05 06 07 08 09 10 11 12 13 14 15 16 17 18 19 20 21 22 23 24 25 2…" at bounding box center [978, 531] width 31 height 28
select select "6"
click at [994, 517] on select "00 01 02 03 04 05 06 07 08 09 10 11 12 13 14 15 16 17 18 19 20 21 22 23 24 25 2…" at bounding box center [978, 531] width 31 height 28
type input "12:06"
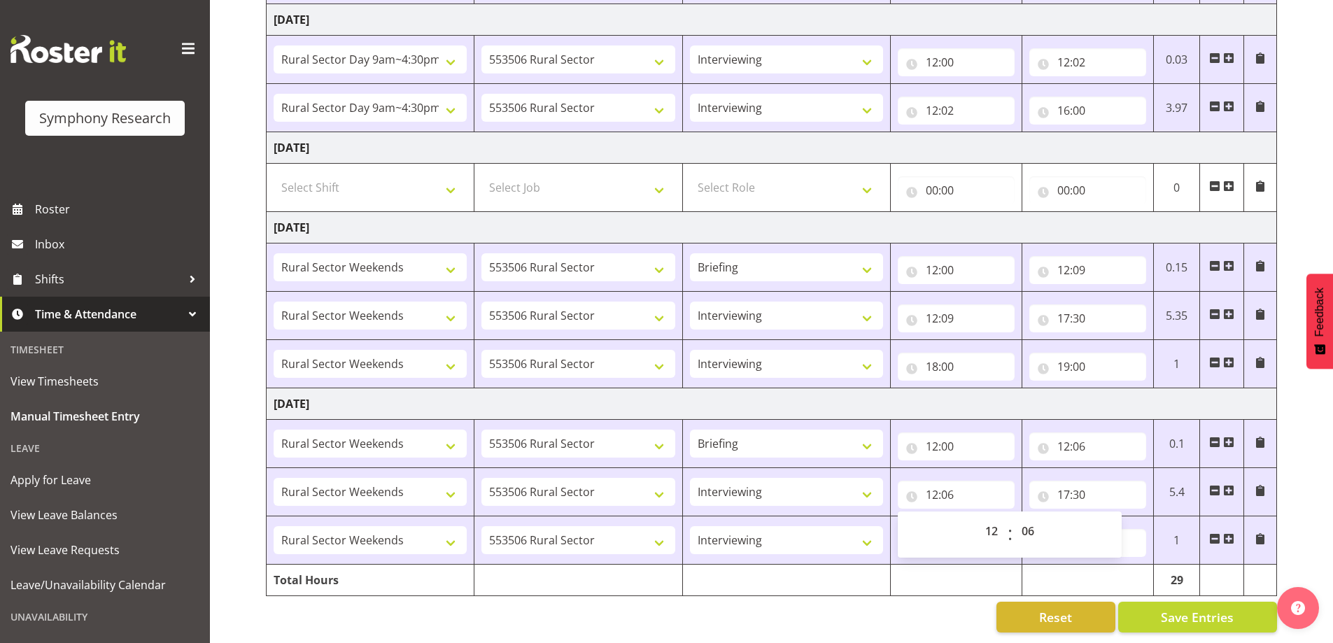
click at [1304, 435] on div "September 15th - September 21st 2025 Shift Job Role Start Time End Time Total M…" at bounding box center [799, 78] width 1067 height 1130
click at [1184, 608] on span "Save Entries" at bounding box center [1197, 617] width 73 height 18
